Goal: Book appointment/travel/reservation

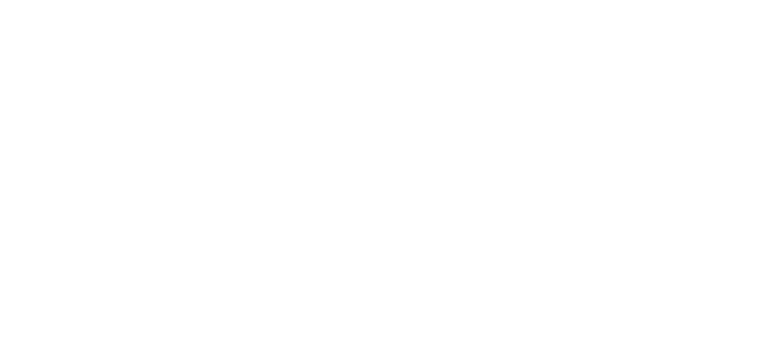
select select
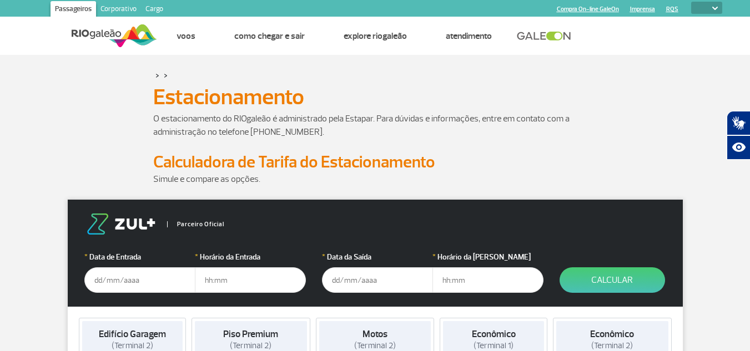
click at [124, 284] on input "text" at bounding box center [139, 280] width 111 height 26
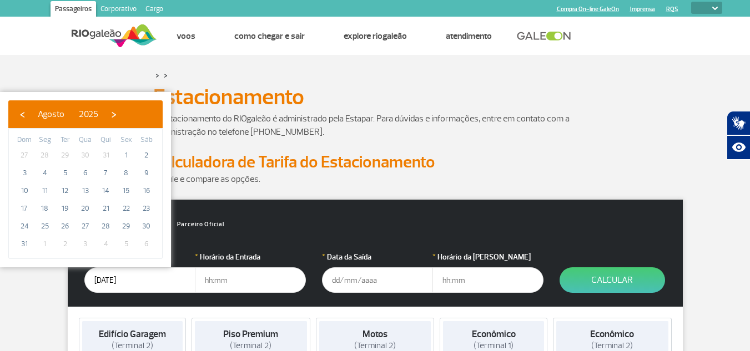
type input "[DATE]"
click at [227, 287] on input "text" at bounding box center [250, 280] width 111 height 26
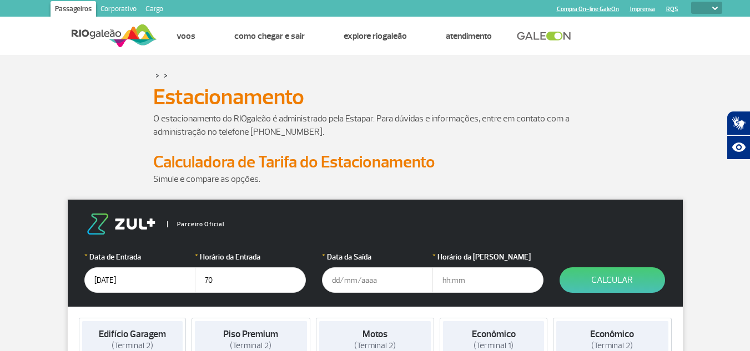
type input "7"
type input "07:00"
click at [368, 267] on input "text" at bounding box center [377, 280] width 111 height 26
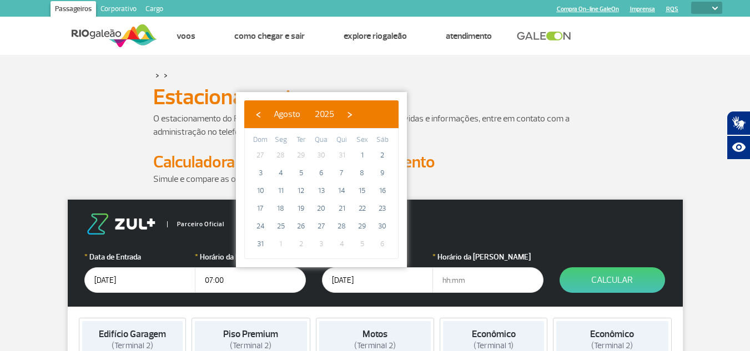
type input "[DATE]"
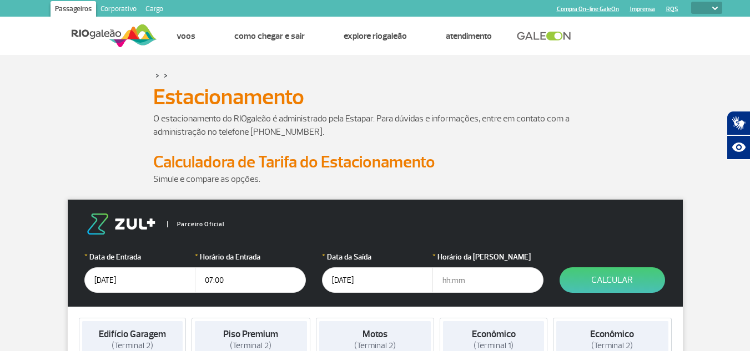
click at [487, 281] on input "text" at bounding box center [487, 280] width 111 height 26
click at [487, 281] on input "07:00" at bounding box center [487, 280] width 111 height 26
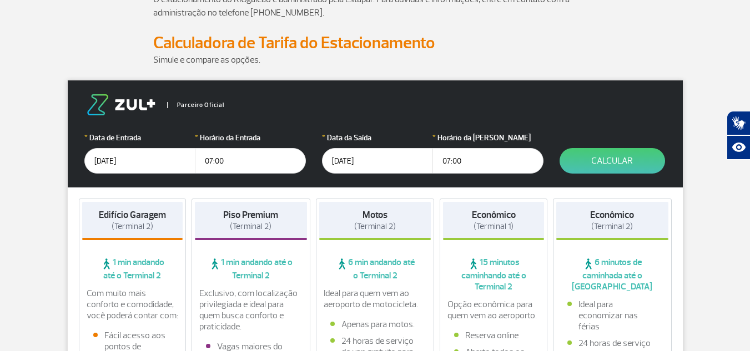
scroll to position [146, 0]
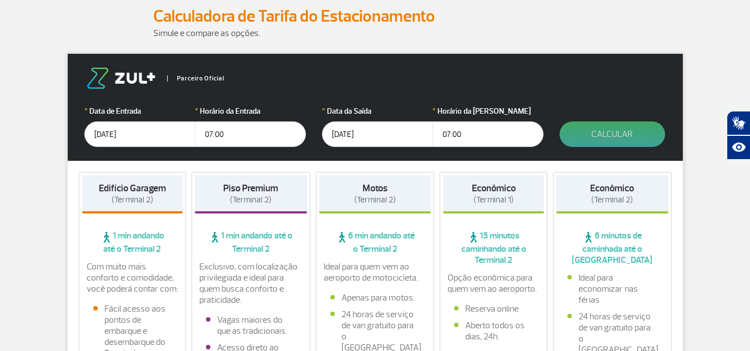
type input "07:00"
click at [648, 135] on button "Calcular" at bounding box center [611, 135] width 105 height 26
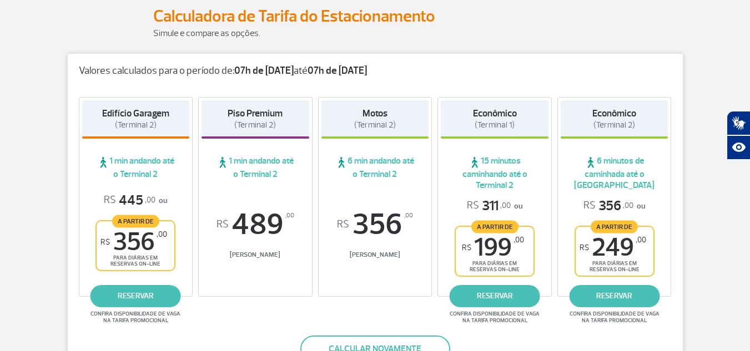
click at [599, 116] on strong "Econômico" at bounding box center [614, 114] width 44 height 12
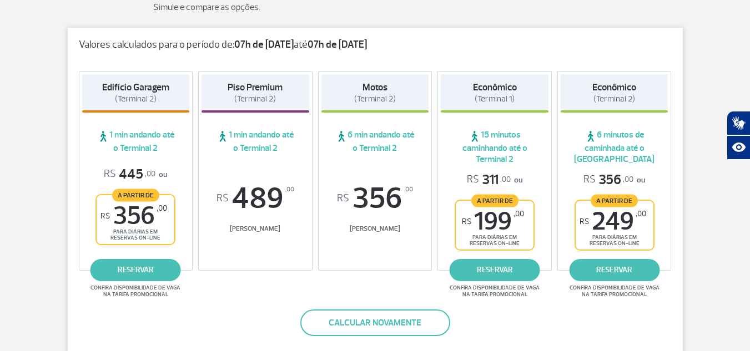
scroll to position [169, 0]
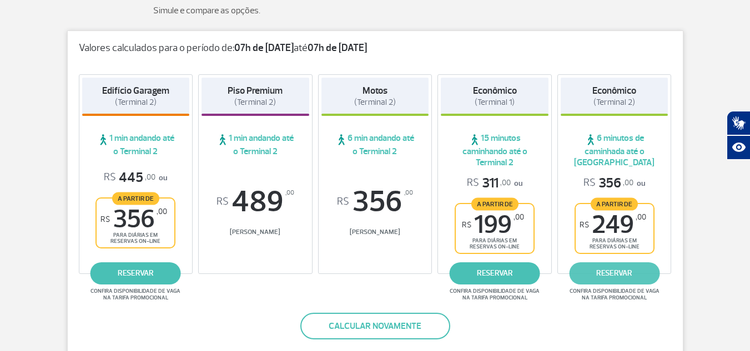
click at [613, 267] on link "reservar" at bounding box center [614, 273] width 90 height 22
